Goal: Information Seeking & Learning: Learn about a topic

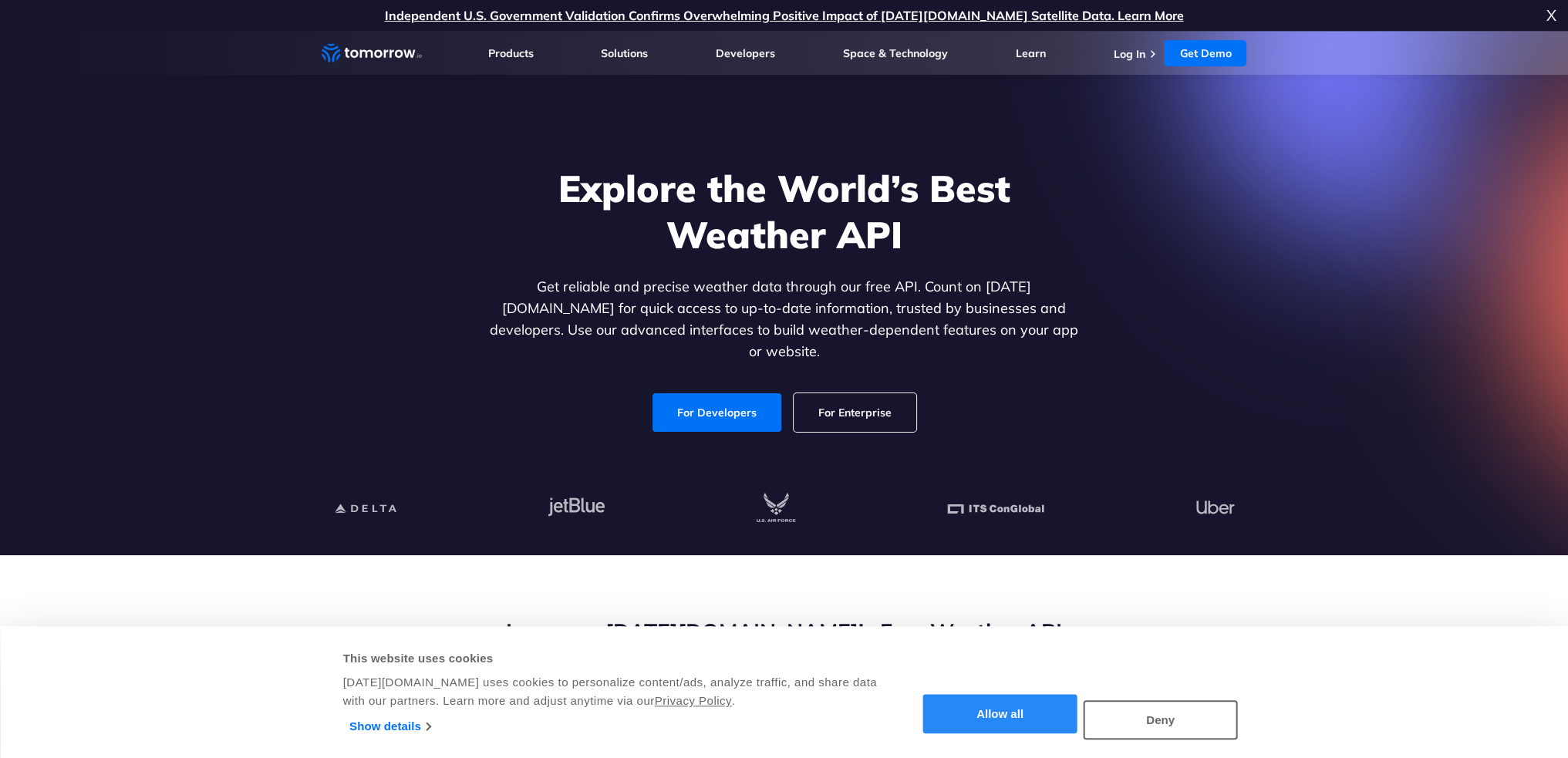
click at [1023, 705] on button "Allow all" at bounding box center [1000, 714] width 154 height 39
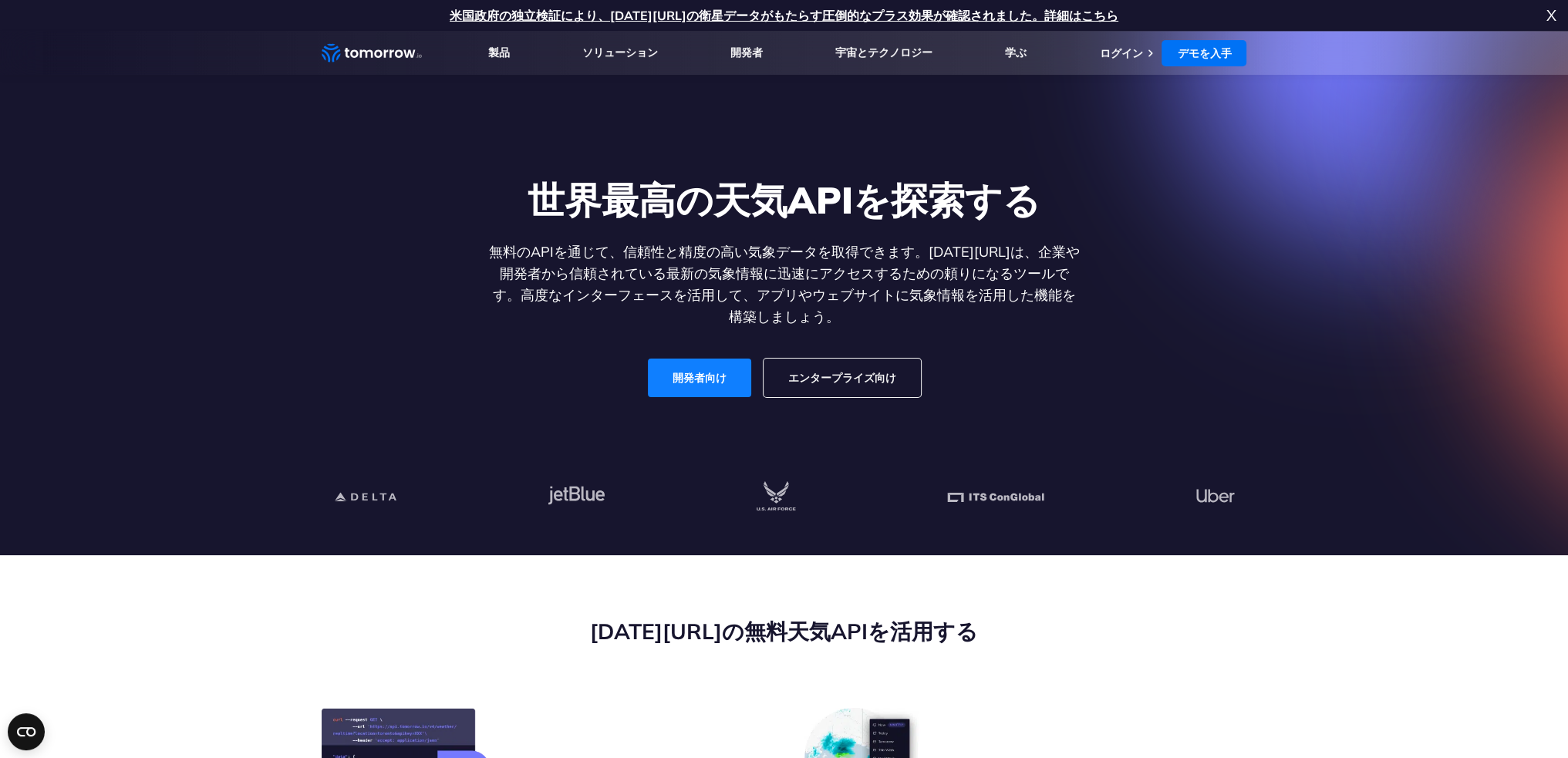
click at [706, 373] on font "開発者向け" at bounding box center [699, 378] width 54 height 14
click at [706, 378] on font "開発者向け" at bounding box center [699, 378] width 54 height 14
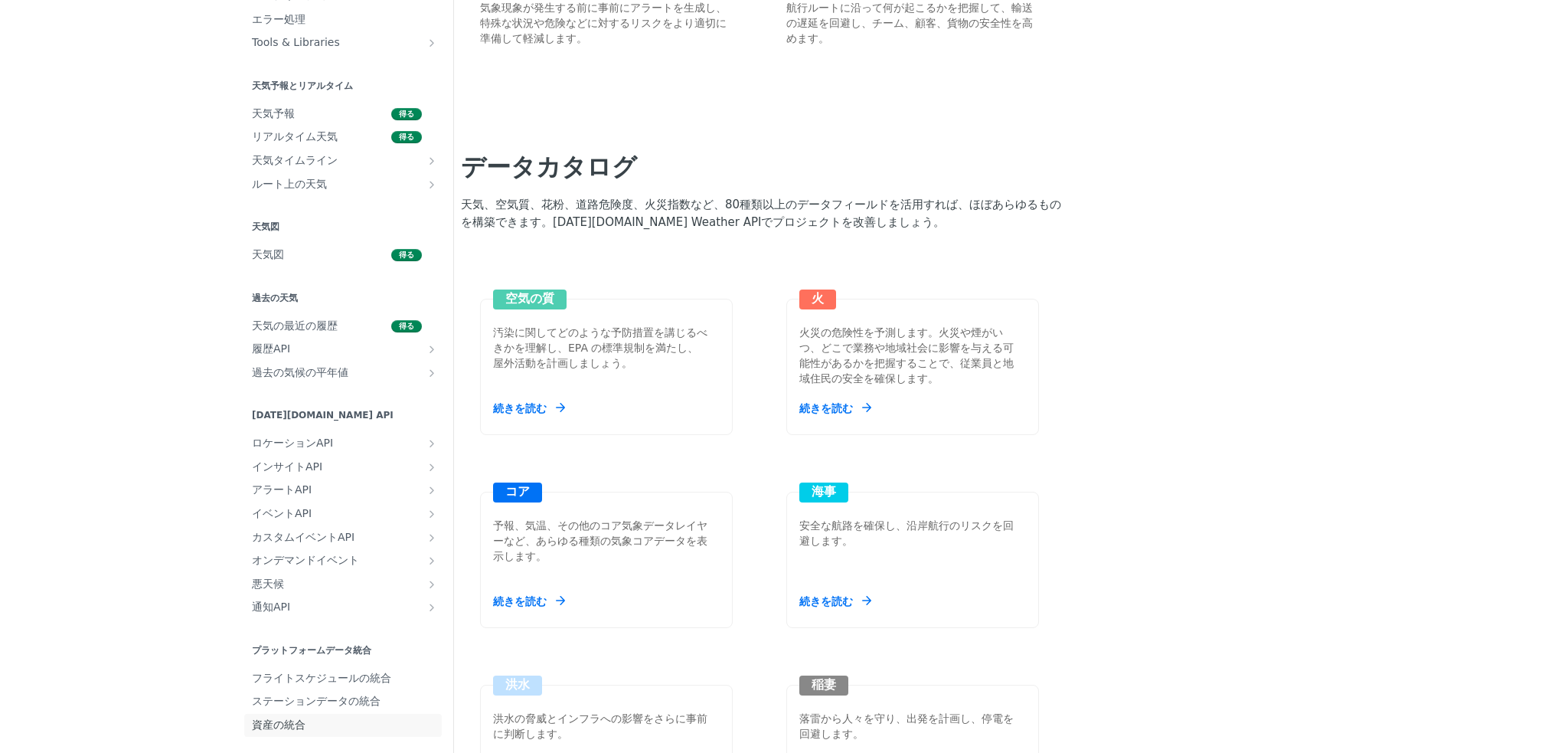
scroll to position [1459, 0]
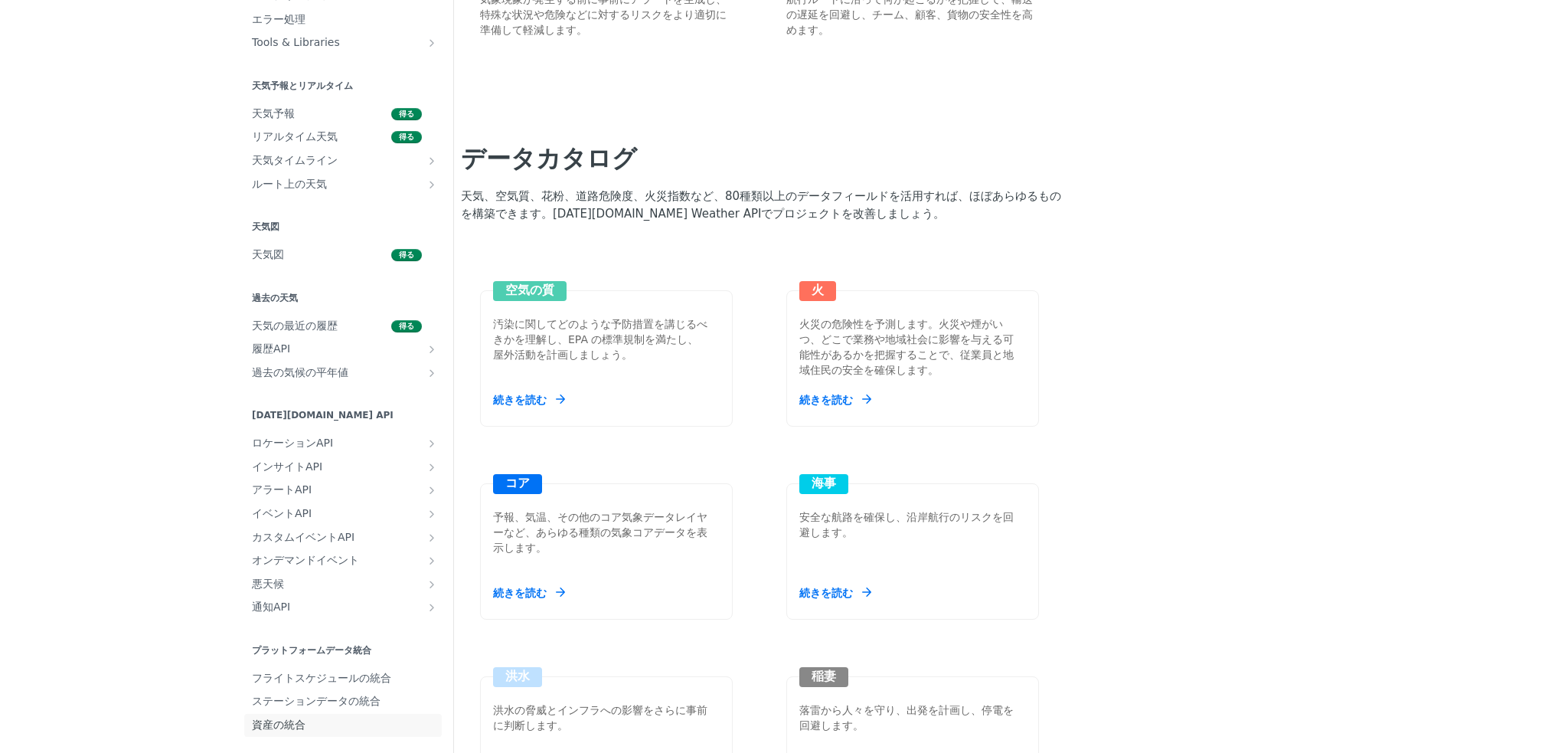
click at [252, 722] on font "資産の統合" at bounding box center [279, 725] width 54 height 12
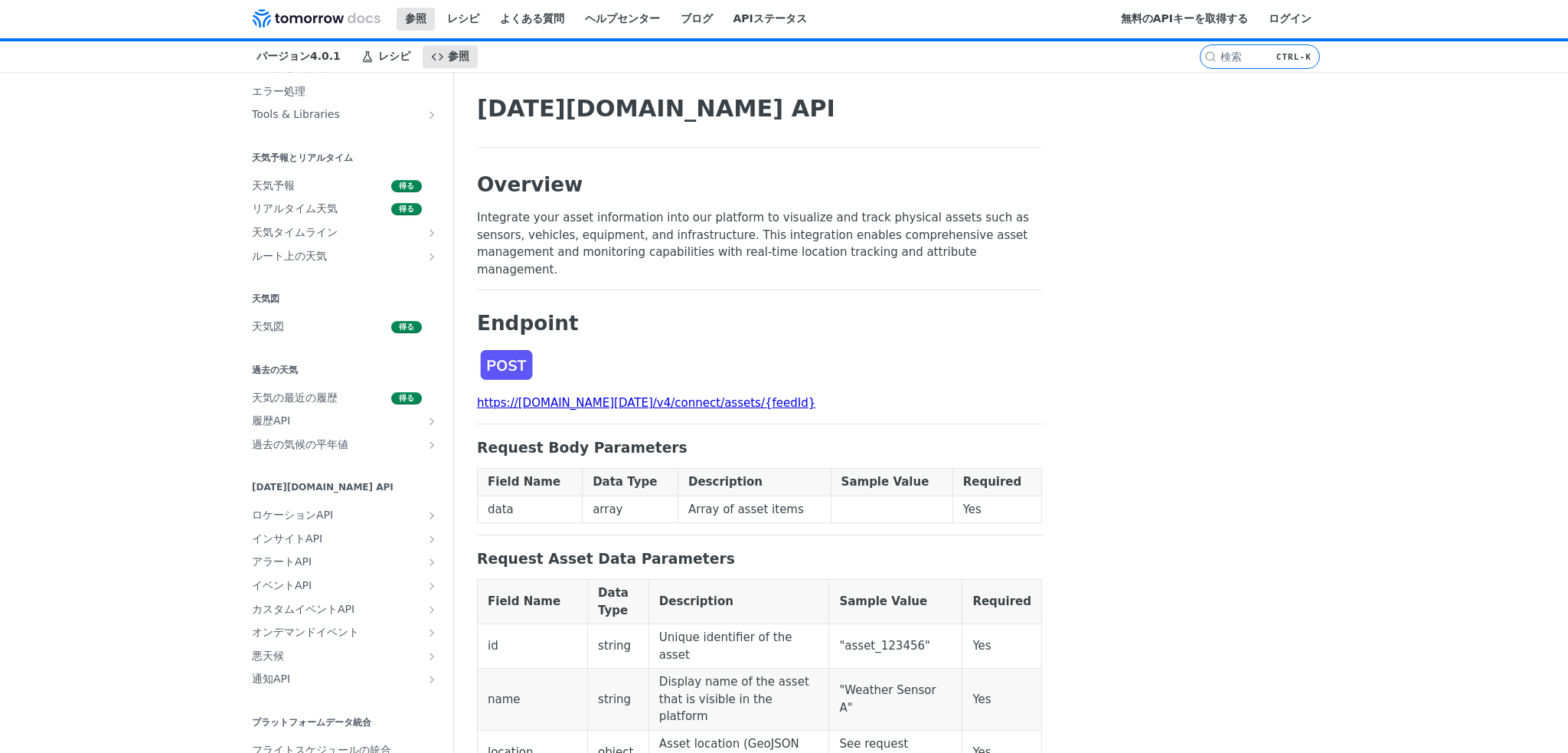
scroll to position [263, 0]
